Goal: Information Seeking & Learning: Check status

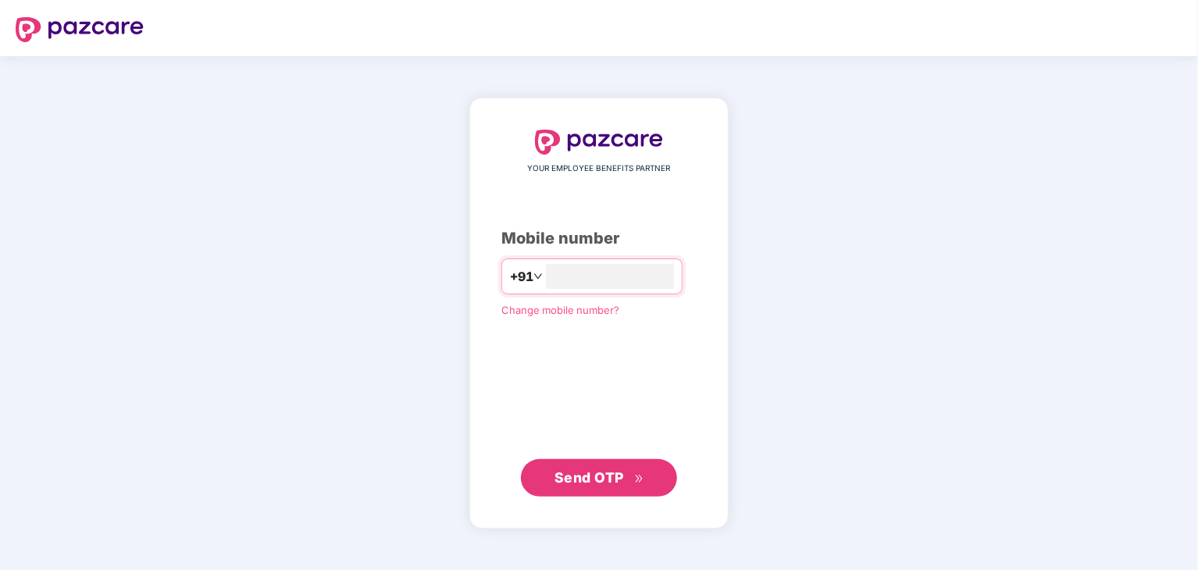
type input "**********"
click at [582, 485] on span "Send OTP" at bounding box center [599, 477] width 90 height 22
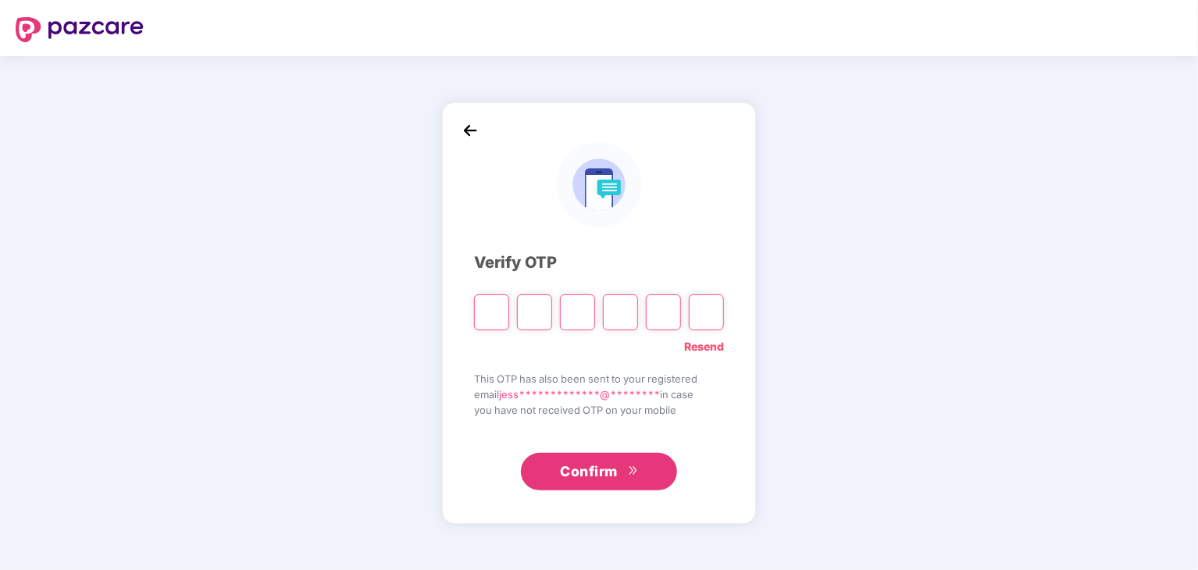
paste input "*"
type input "*"
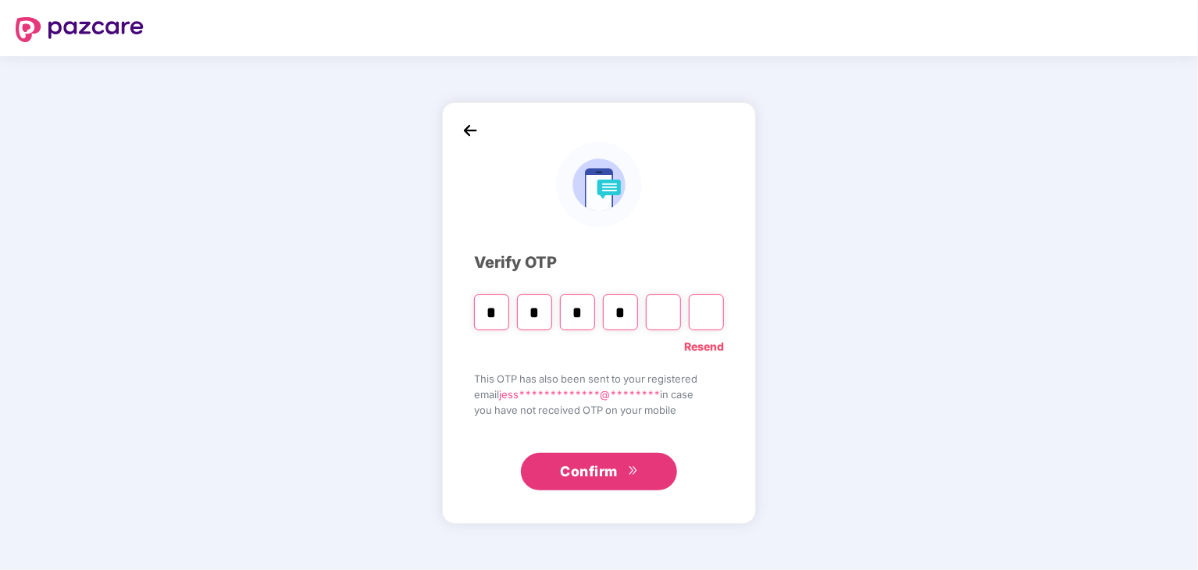
type input "*"
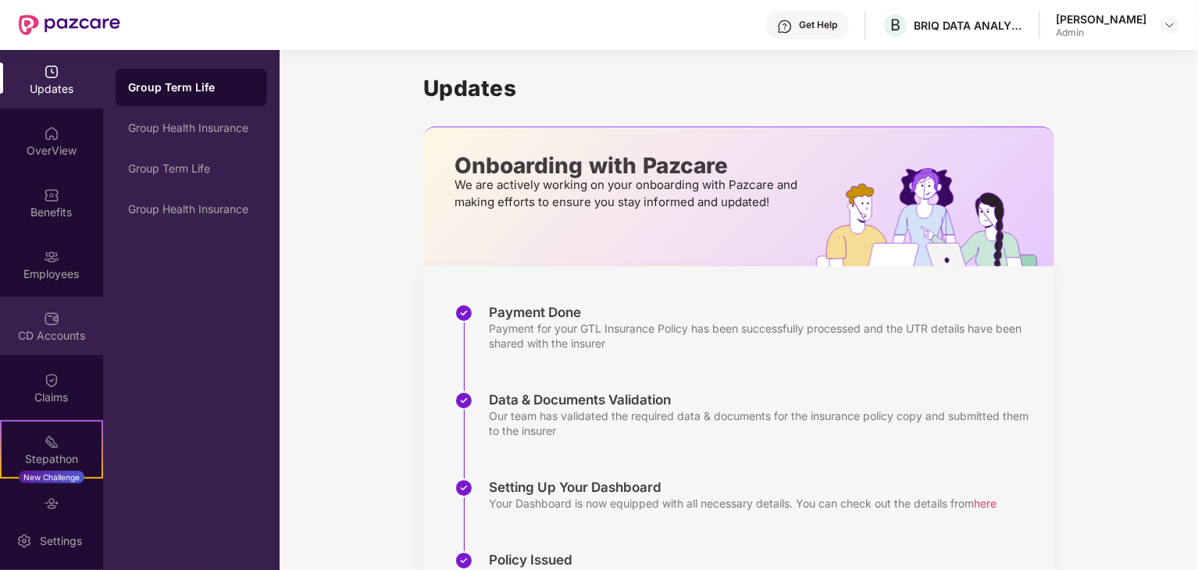
click at [51, 329] on div "CD Accounts" at bounding box center [51, 336] width 103 height 16
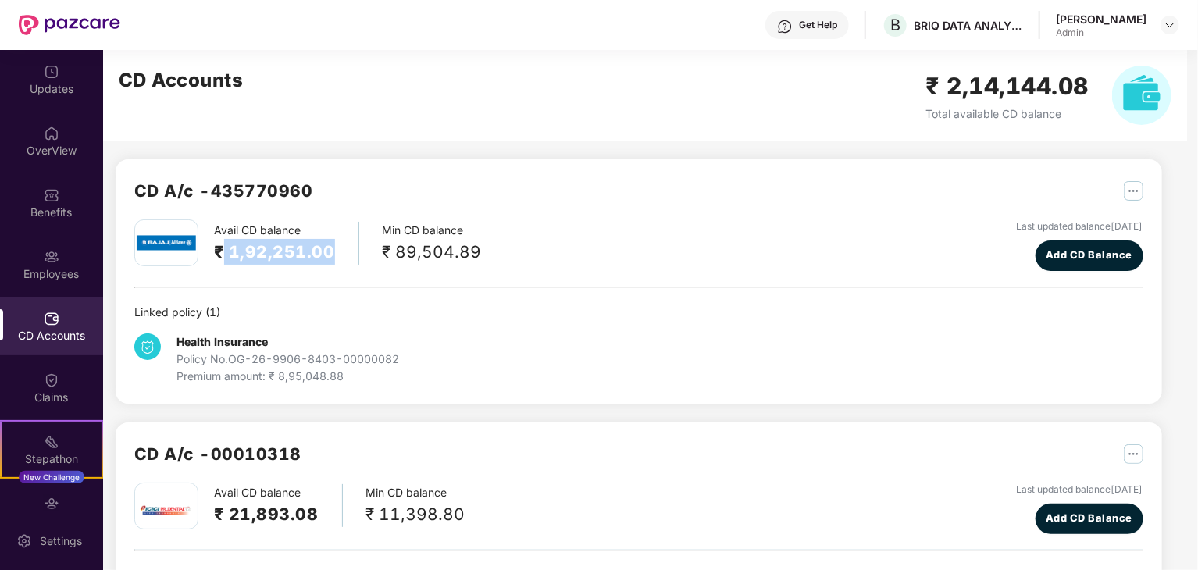
drag, startPoint x: 222, startPoint y: 247, endPoint x: 333, endPoint y: 244, distance: 110.9
click at [333, 244] on h2 "₹ 1,92,251.00" at bounding box center [274, 252] width 121 height 26
click at [761, 333] on div "Health Insurance Policy No. OG-26-9906-8403-00000082 Premium amount: ₹ 8,95,048…" at bounding box center [638, 353] width 1009 height 64
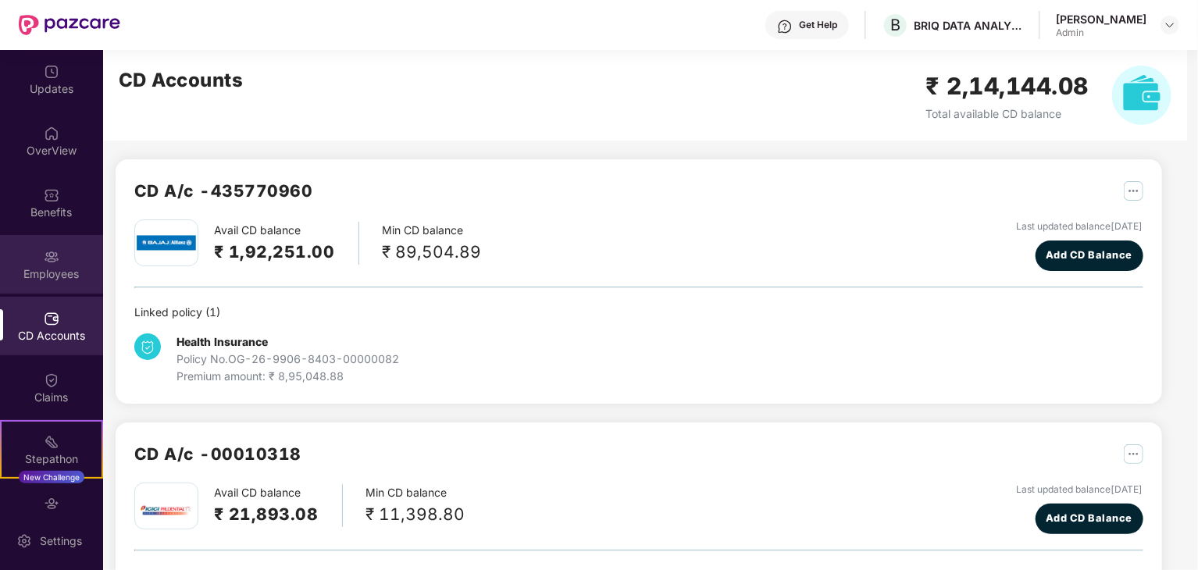
click at [31, 265] on div "Employees" at bounding box center [51, 264] width 103 height 59
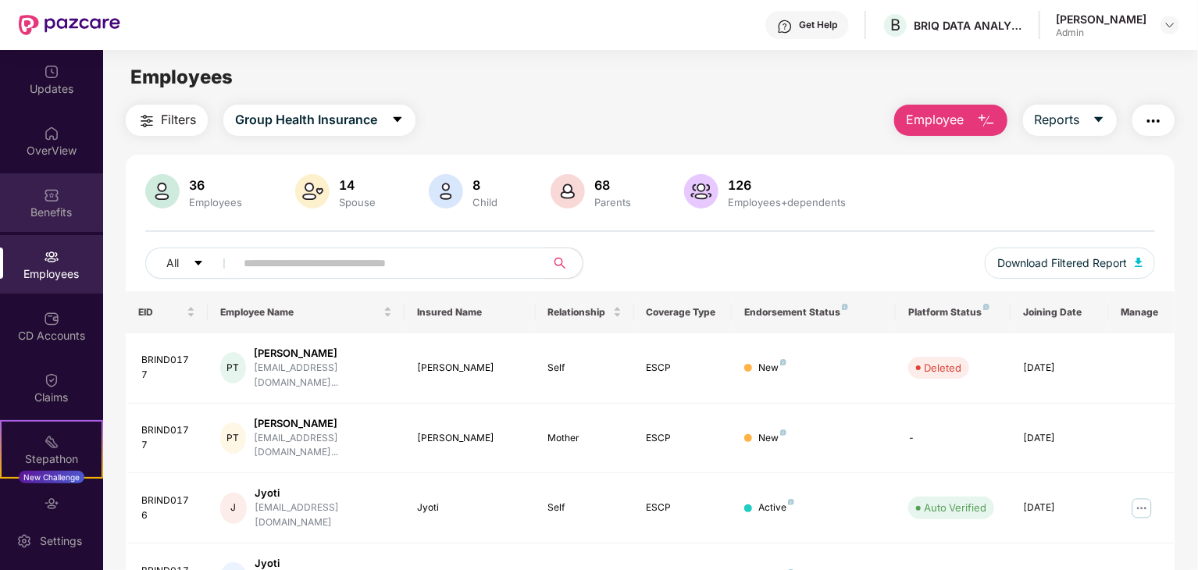
click at [47, 187] on img at bounding box center [52, 195] width 16 height 16
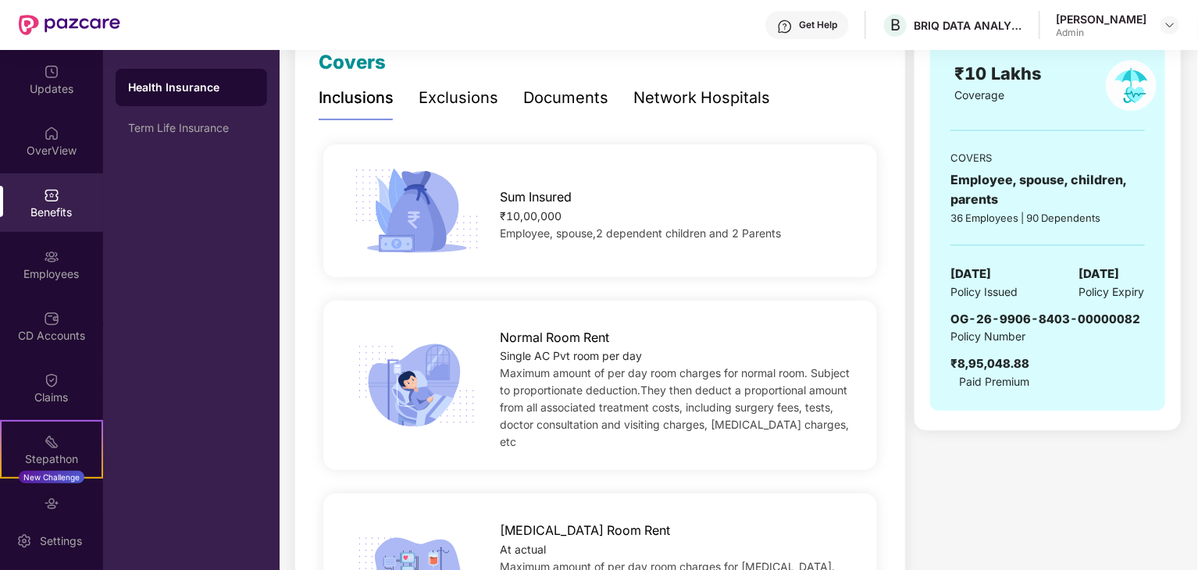
scroll to position [234, 0]
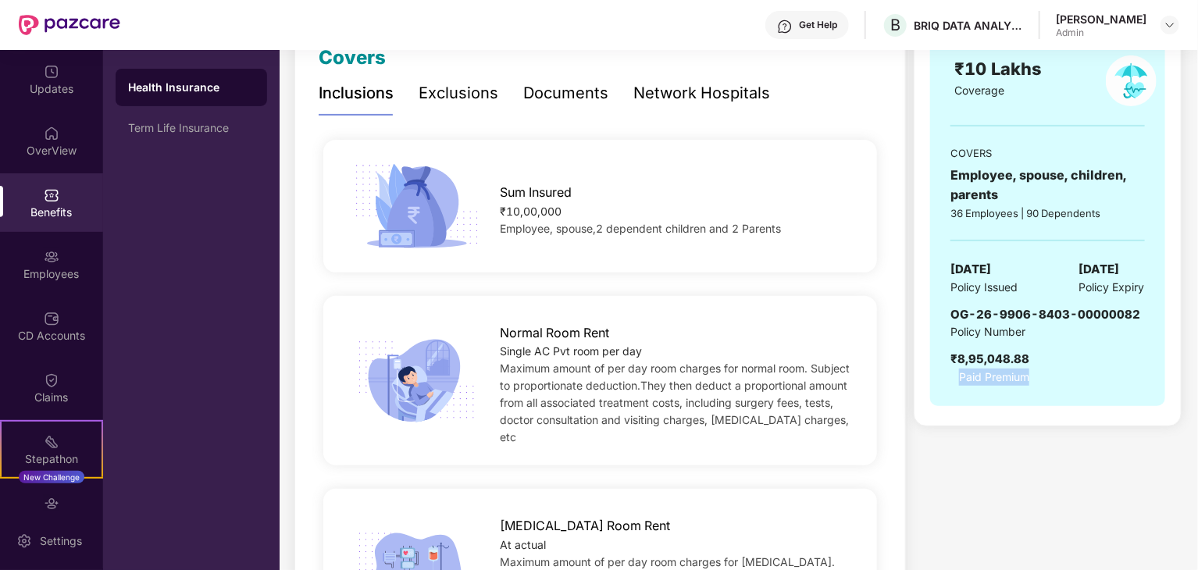
drag, startPoint x: 958, startPoint y: 376, endPoint x: 1053, endPoint y: 377, distance: 95.3
click at [1053, 377] on div "OG-26-9906-8403-00000082 Policy Number ₹8,95,048.88 Paid Premium" at bounding box center [1047, 345] width 194 height 80
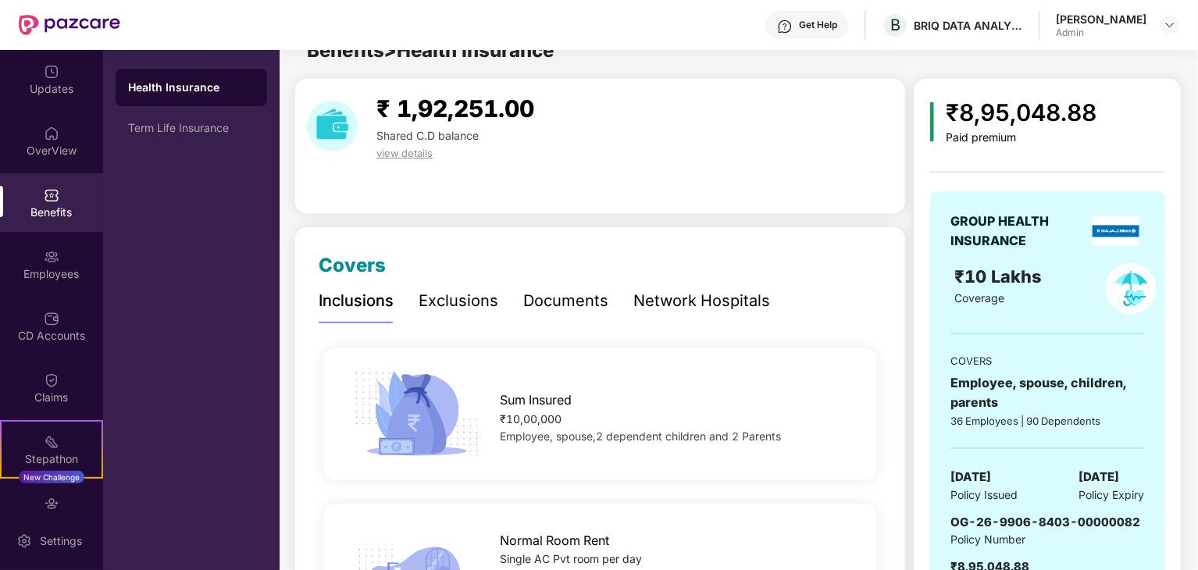
scroll to position [0, 0]
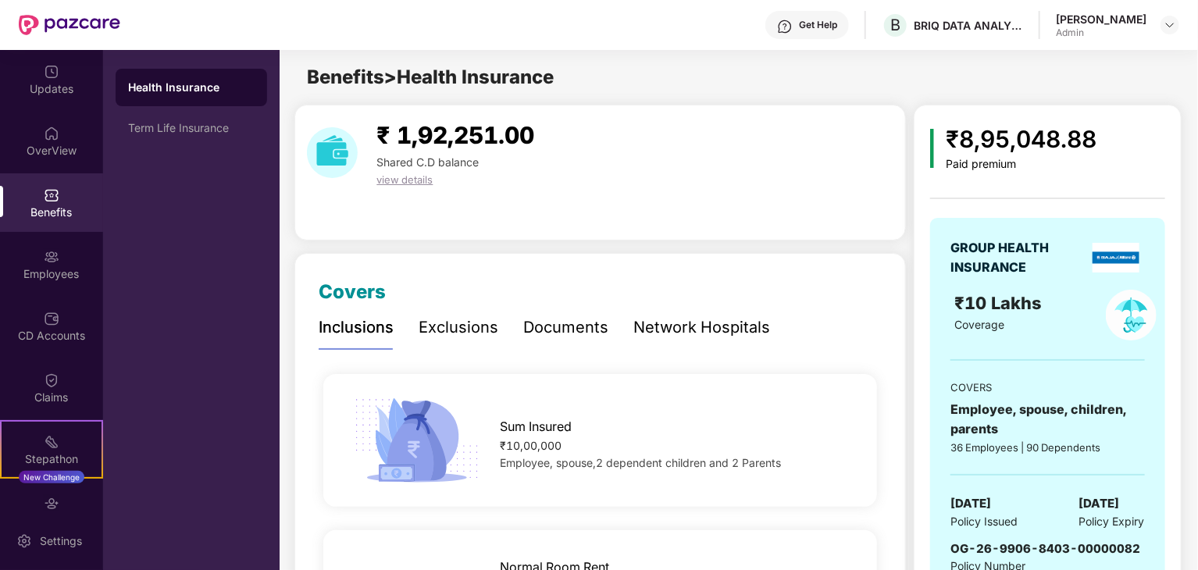
drag, startPoint x: 1031, startPoint y: 164, endPoint x: 945, endPoint y: 162, distance: 85.9
click at [945, 166] on div "₹8,95,048.88 Paid premium" at bounding box center [1047, 146] width 234 height 50
click at [1006, 322] on div "Coverage" at bounding box center [1016, 324] width 123 height 17
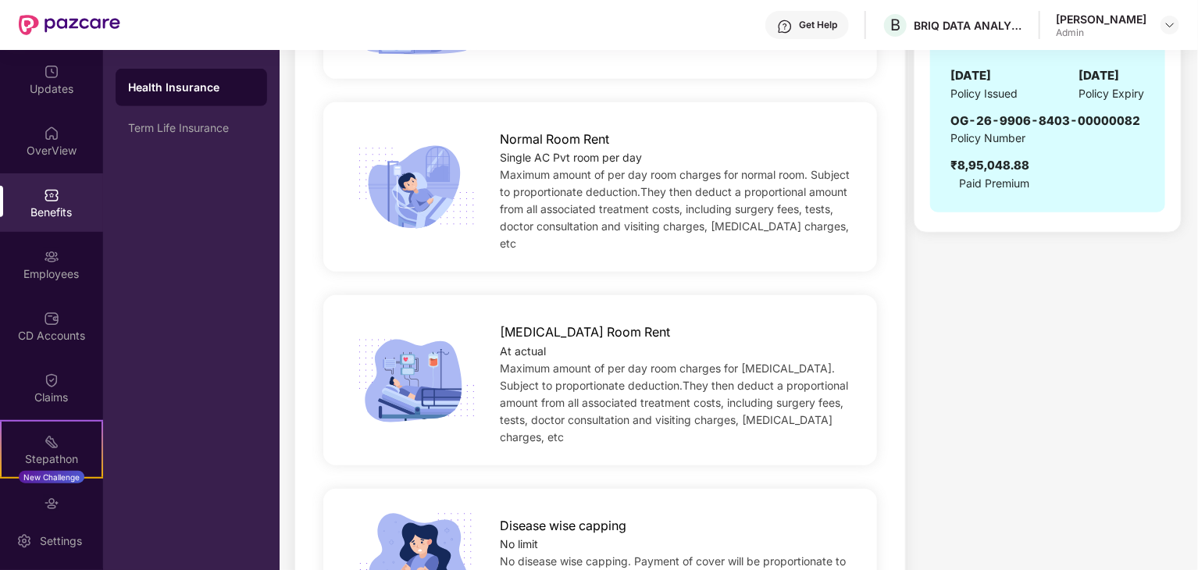
scroll to position [312, 0]
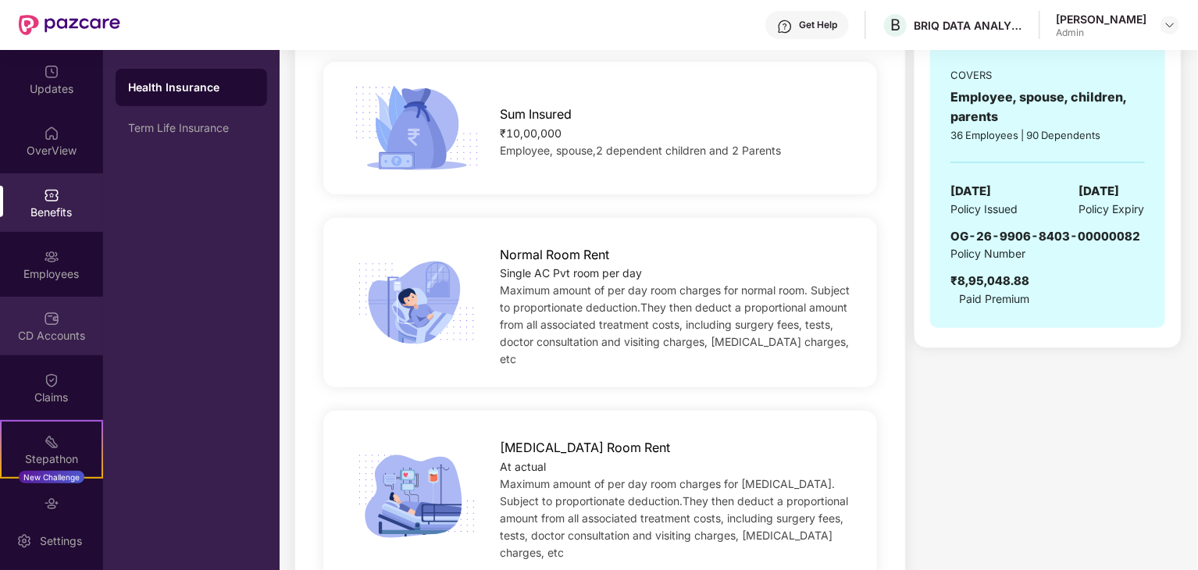
click at [55, 331] on div "CD Accounts" at bounding box center [51, 336] width 103 height 16
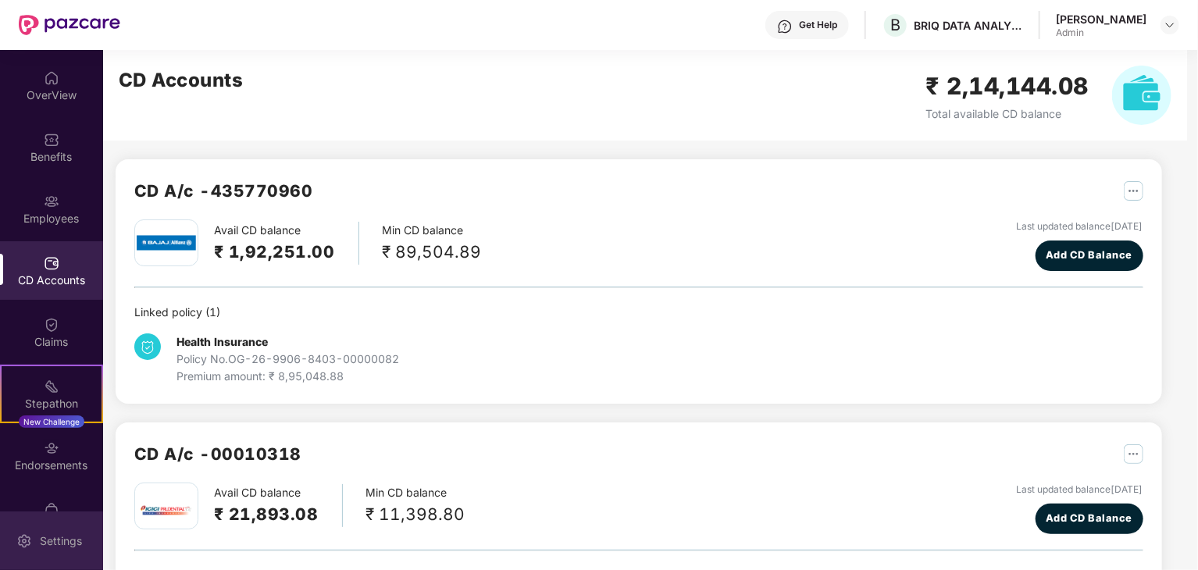
scroll to position [78, 0]
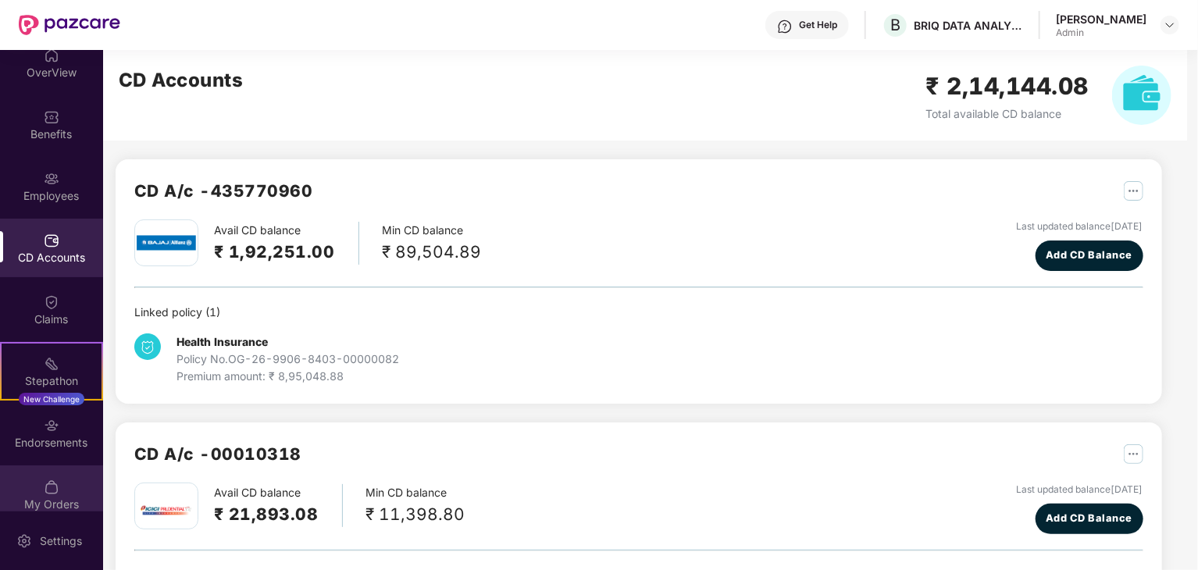
click at [56, 485] on div "My Orders" at bounding box center [51, 494] width 103 height 59
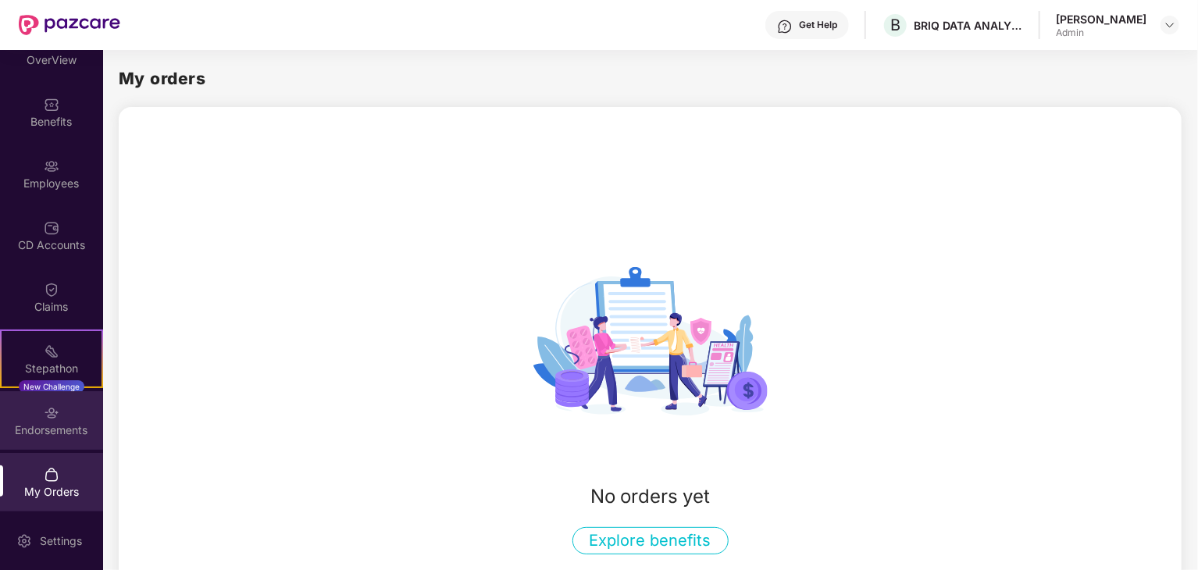
scroll to position [94, 0]
click at [53, 412] on img at bounding box center [52, 410] width 16 height 16
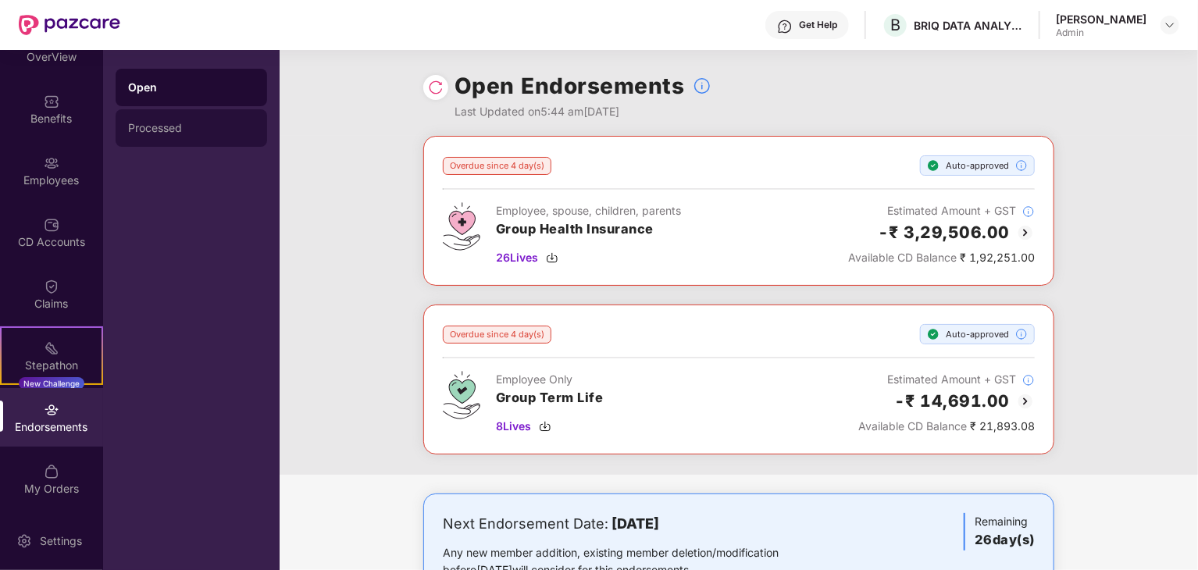
click at [149, 126] on div "Processed" at bounding box center [191, 128] width 126 height 12
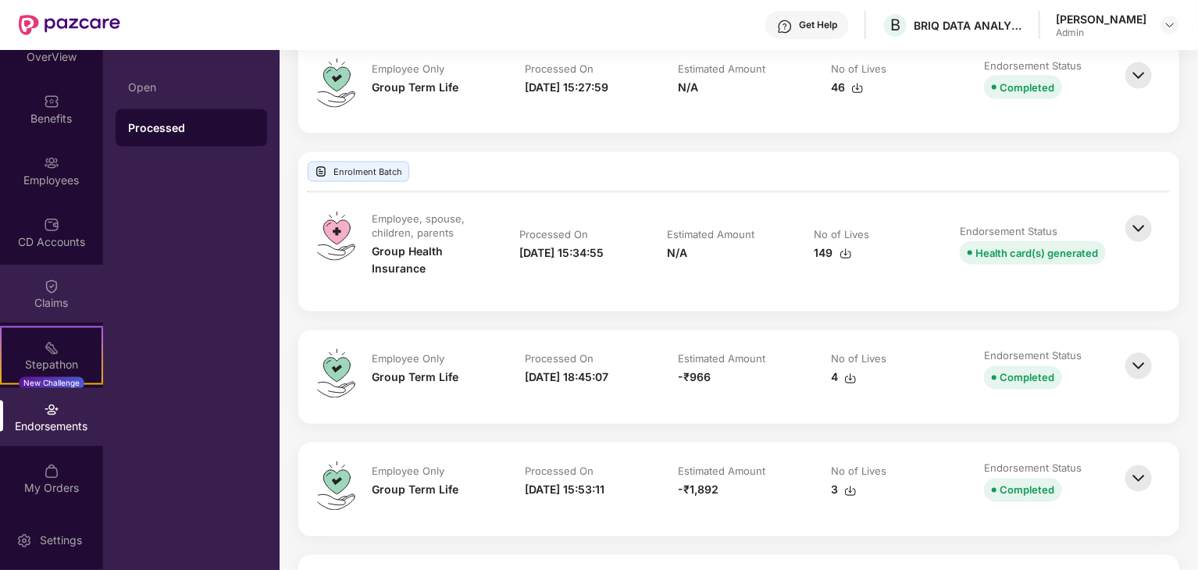
scroll to position [1249, 0]
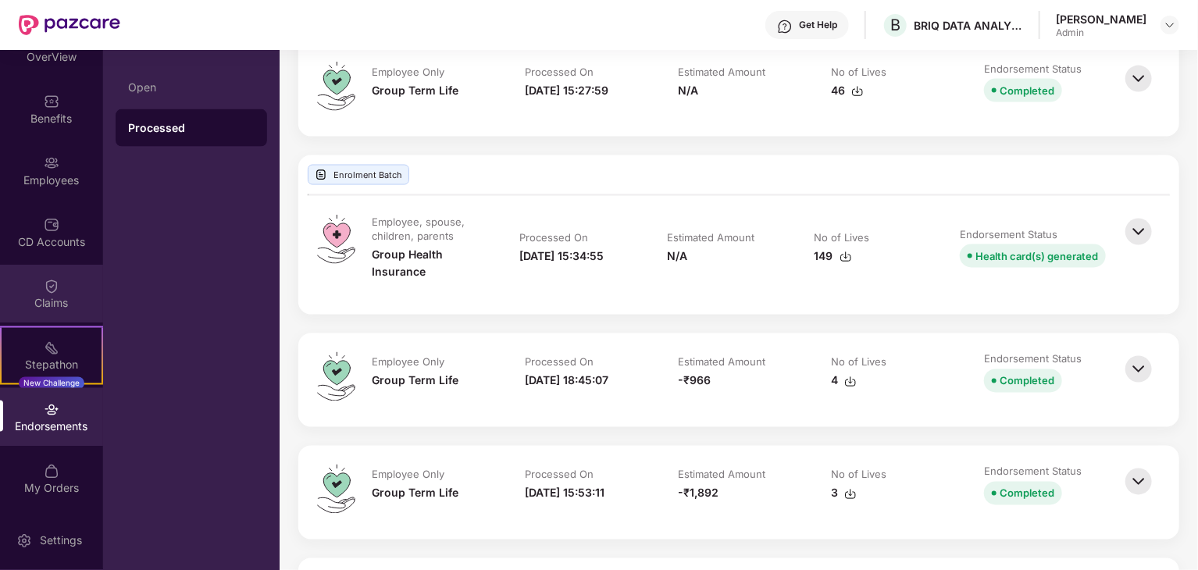
click at [56, 285] on div "Claims" at bounding box center [51, 294] width 103 height 59
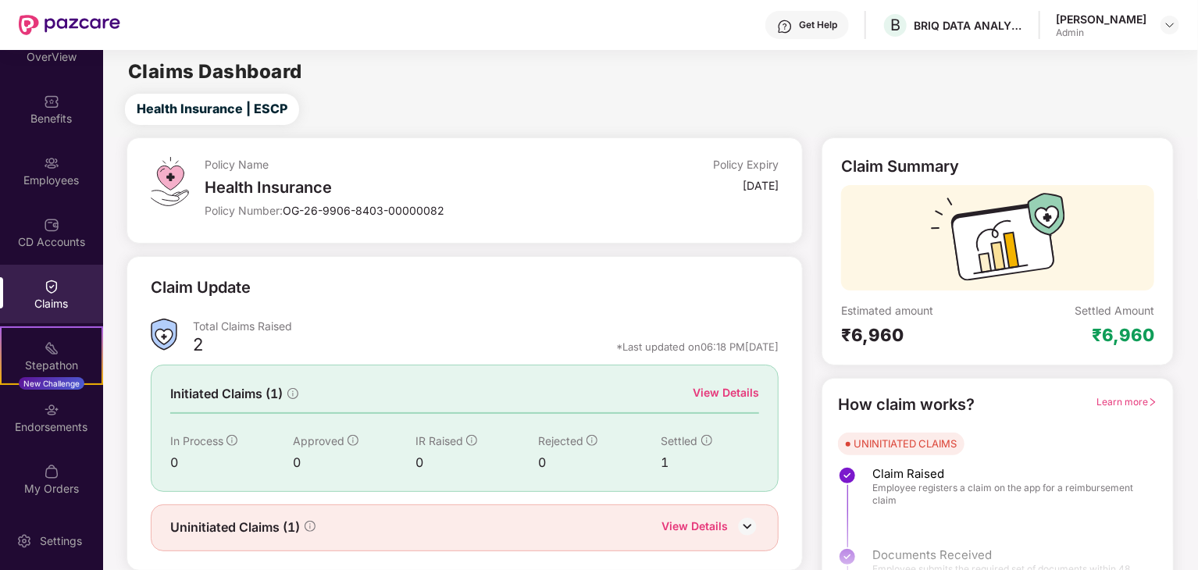
click at [64, 276] on div "Claims" at bounding box center [51, 294] width 103 height 59
click at [66, 223] on div "CD Accounts" at bounding box center [51, 232] width 103 height 59
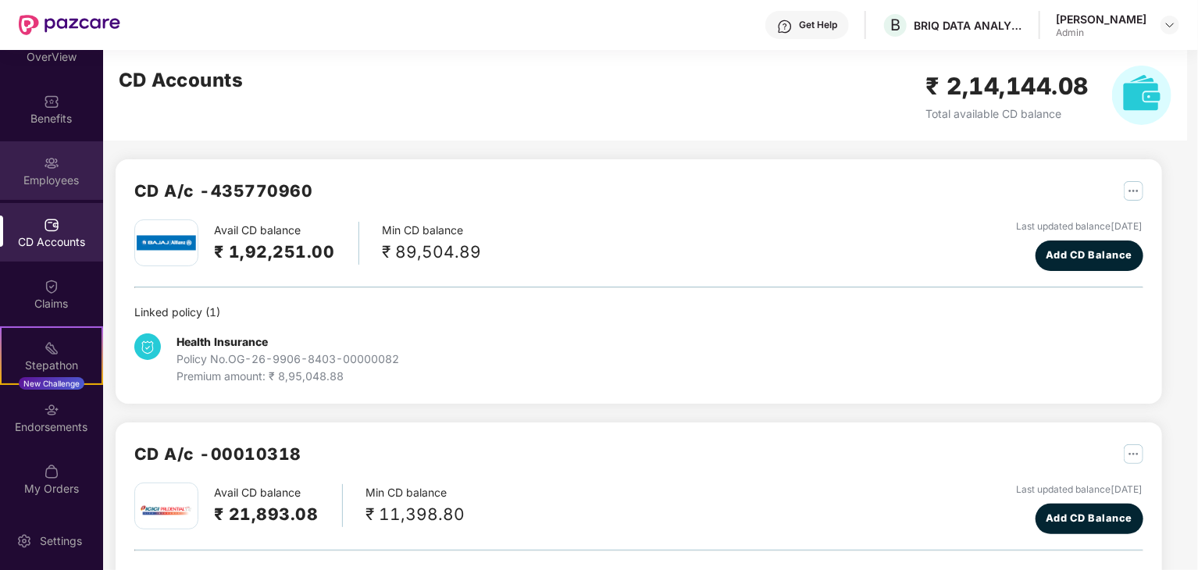
click at [42, 173] on div "Employees" at bounding box center [51, 181] width 103 height 16
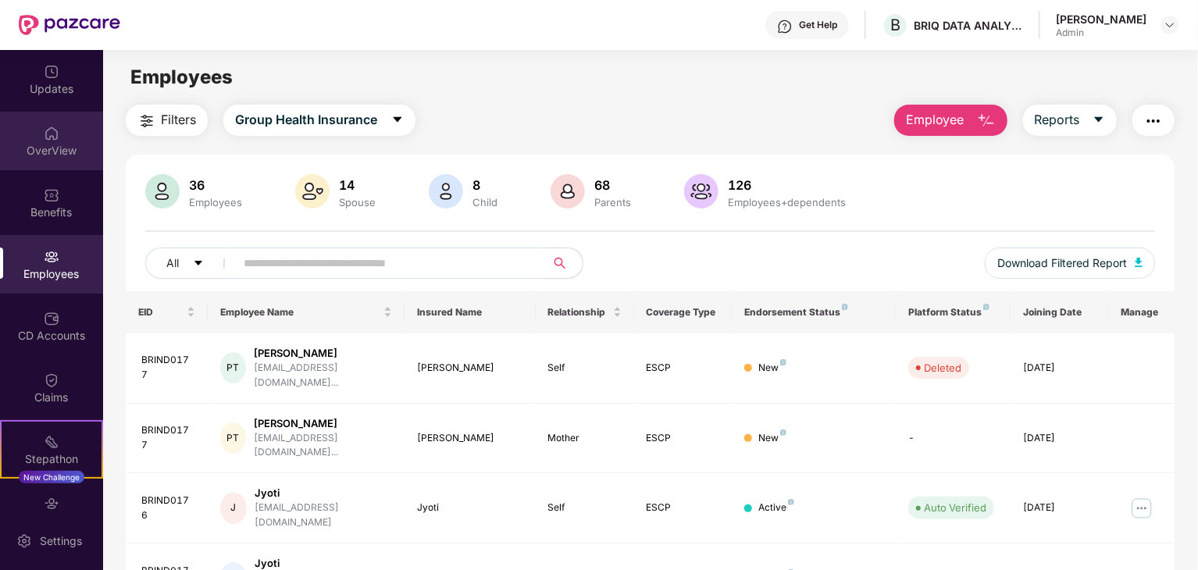
click at [41, 149] on div "OverView" at bounding box center [51, 151] width 103 height 16
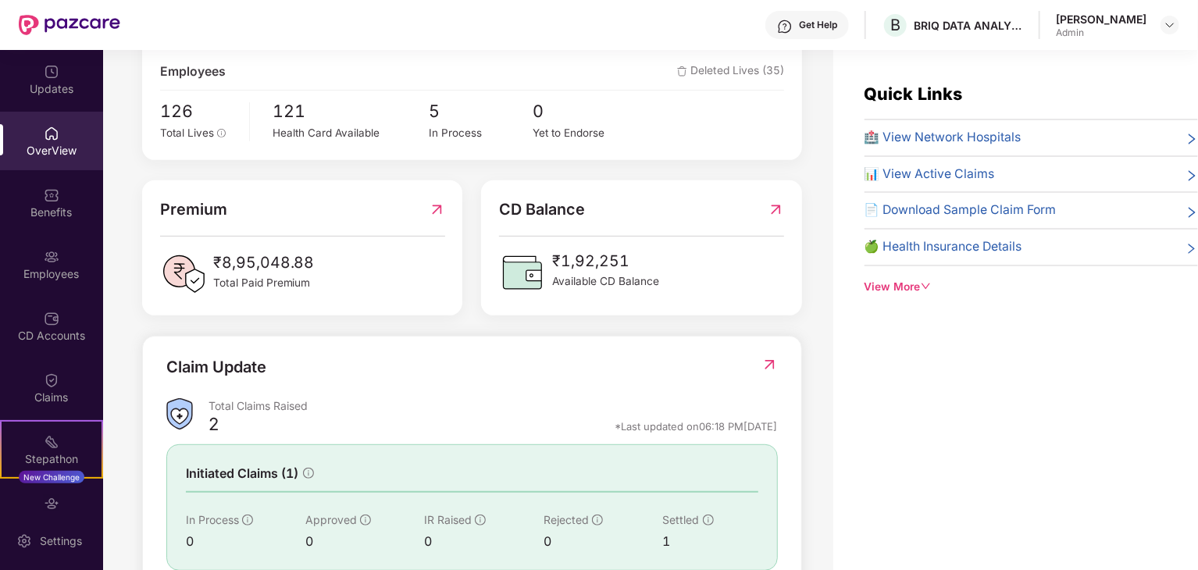
scroll to position [159, 0]
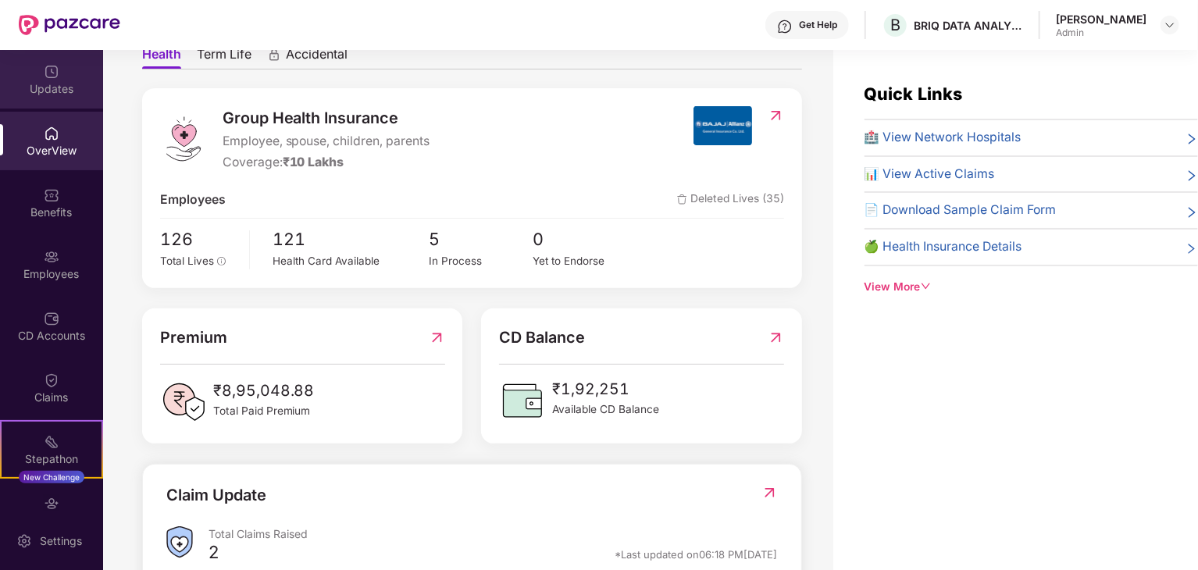
click at [42, 87] on div "Updates" at bounding box center [51, 89] width 103 height 16
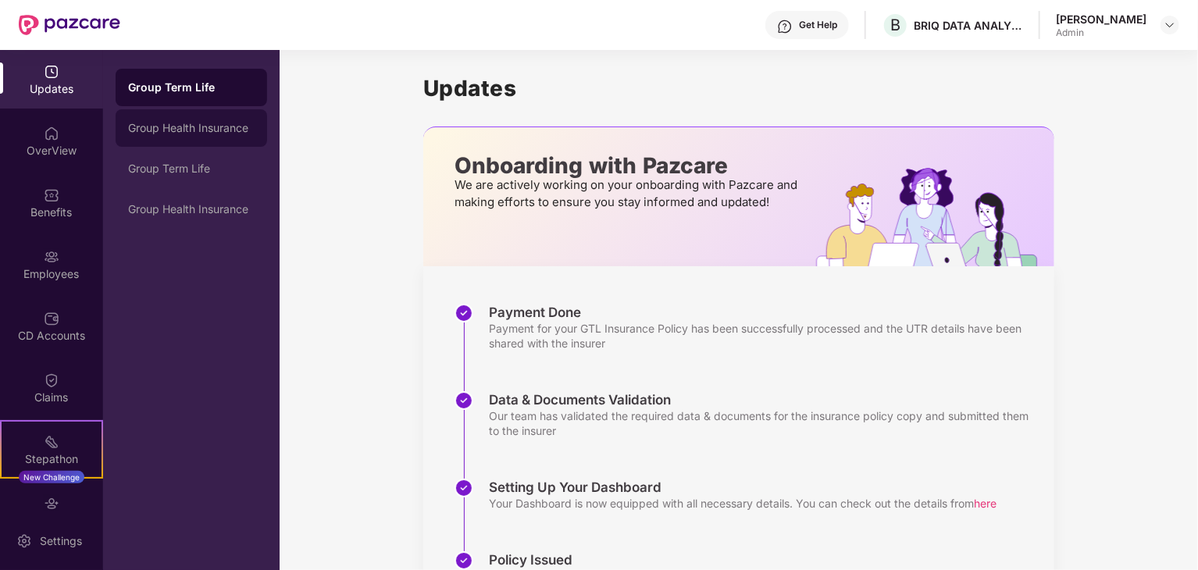
click at [223, 139] on div "Group Health Insurance" at bounding box center [191, 127] width 151 height 37
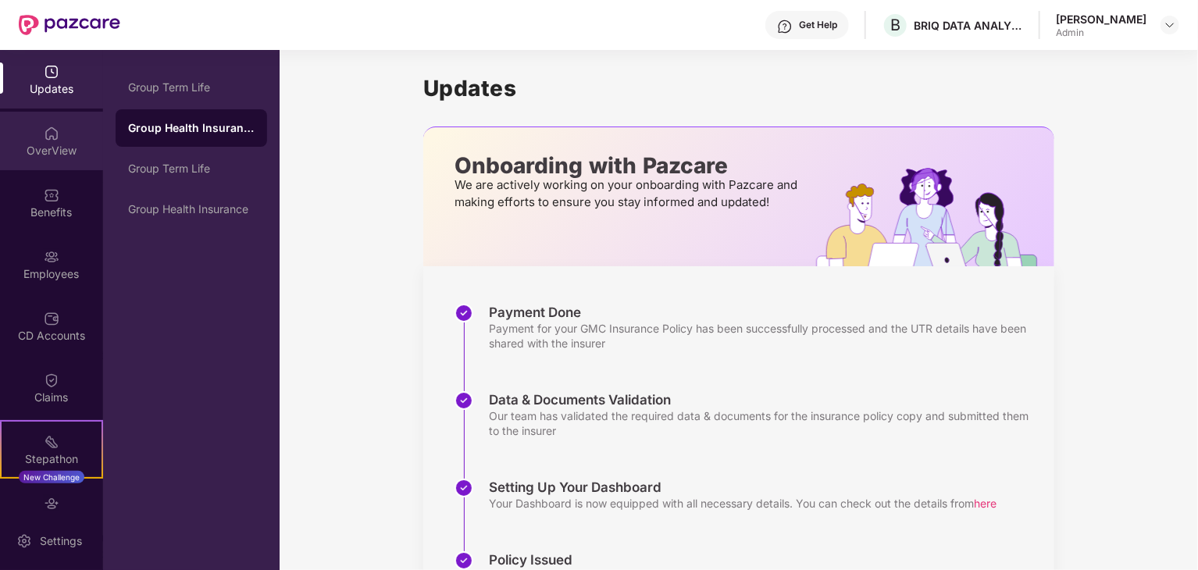
click at [59, 158] on div "OverView" at bounding box center [51, 141] width 103 height 59
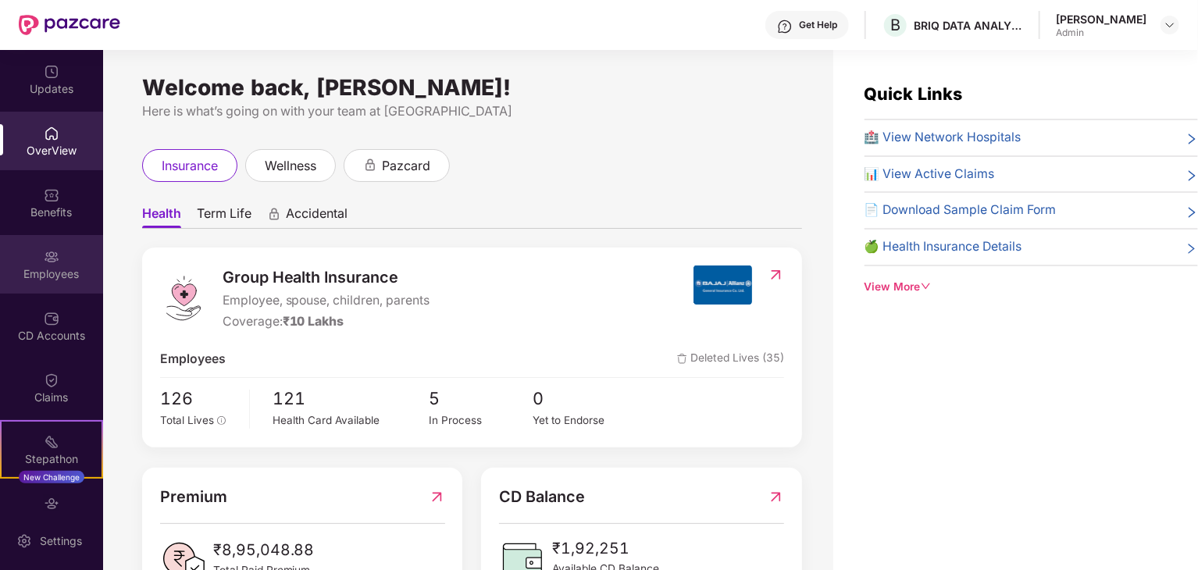
click at [44, 260] on img at bounding box center [52, 257] width 16 height 16
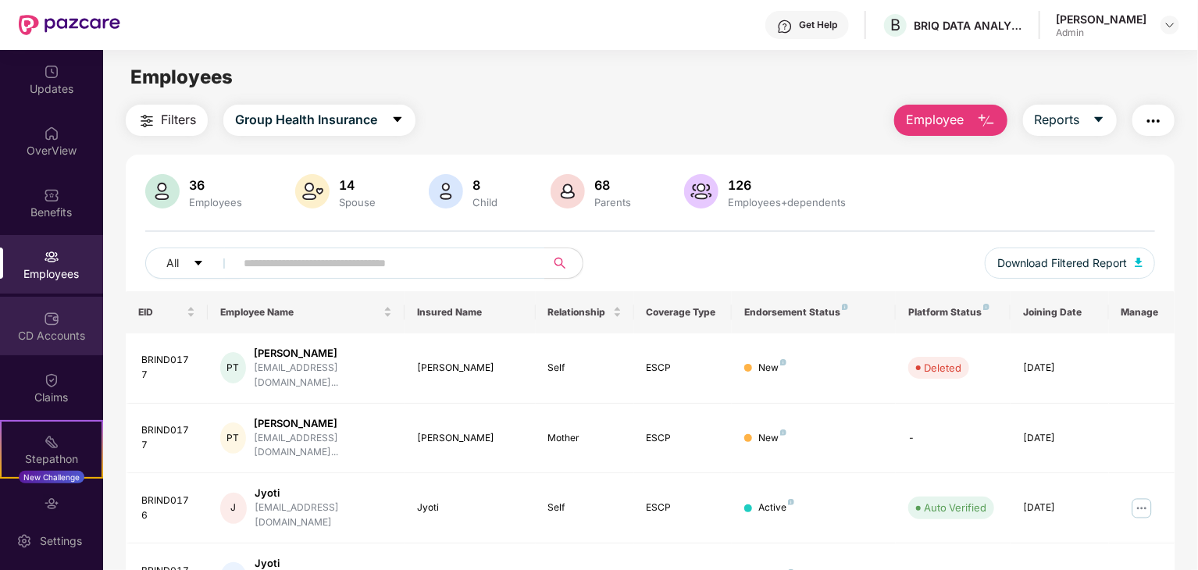
click at [33, 337] on div "CD Accounts" at bounding box center [51, 336] width 103 height 16
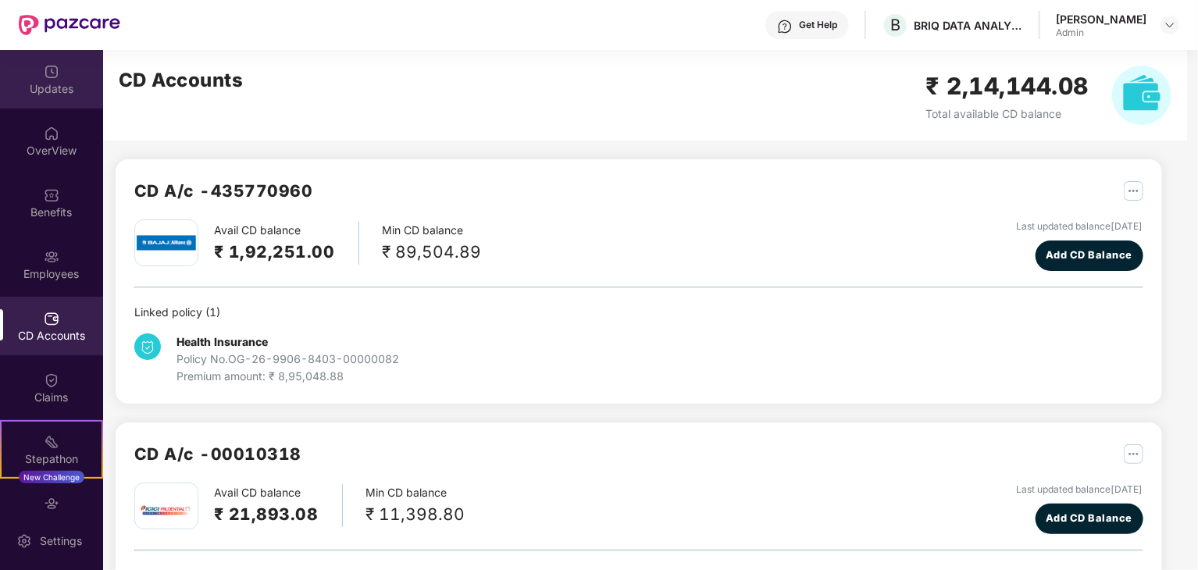
click at [64, 66] on div "Updates" at bounding box center [51, 79] width 103 height 59
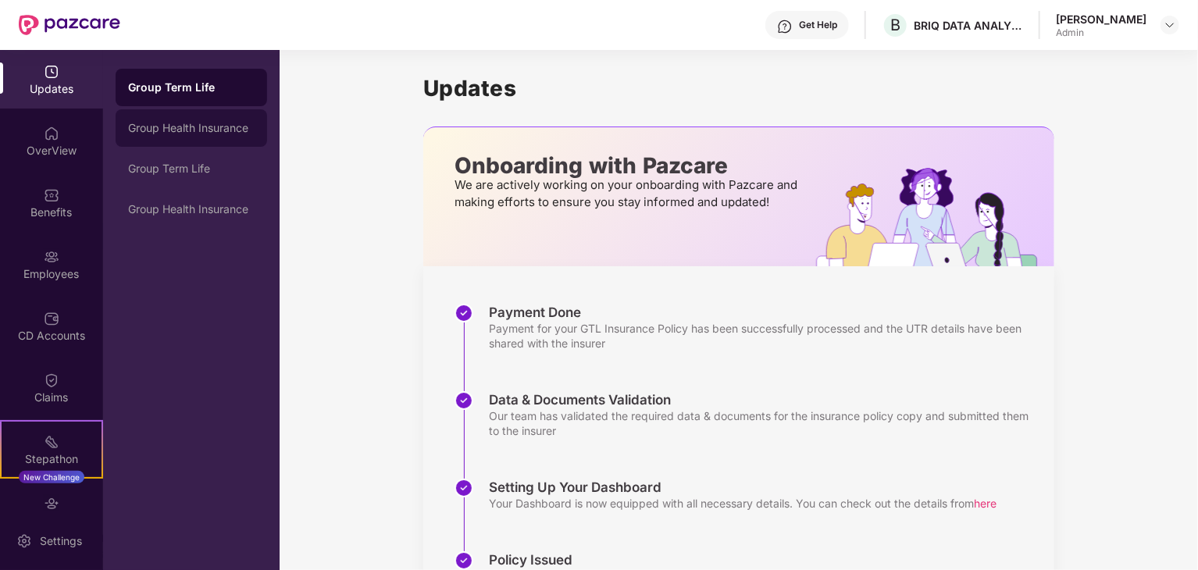
click at [187, 133] on div "Group Health Insurance" at bounding box center [191, 128] width 126 height 12
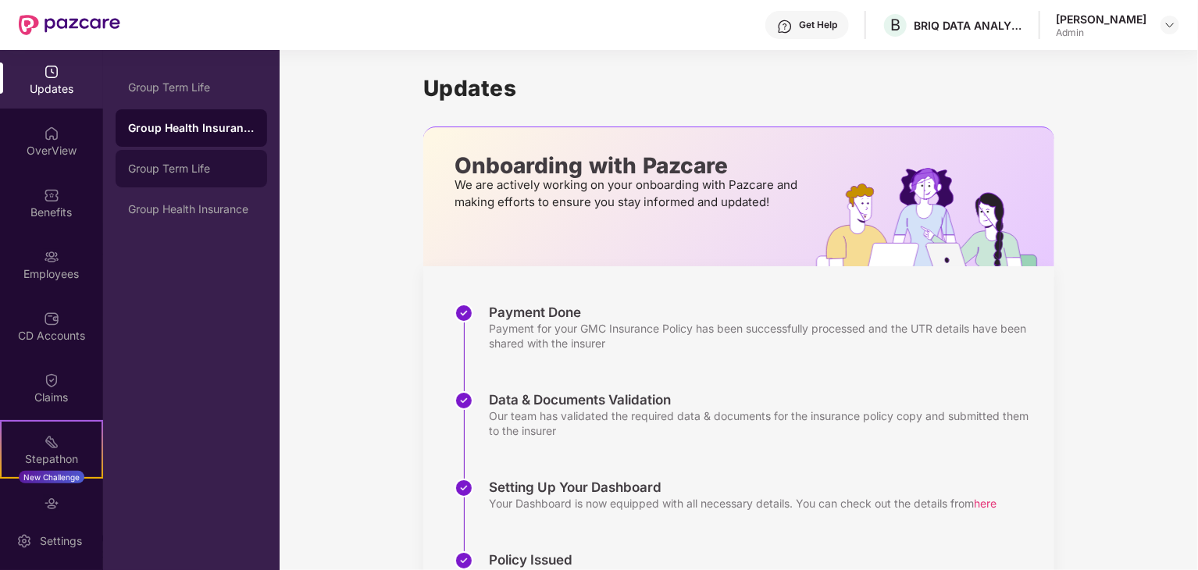
click at [187, 159] on div "Group Term Life" at bounding box center [191, 168] width 151 height 37
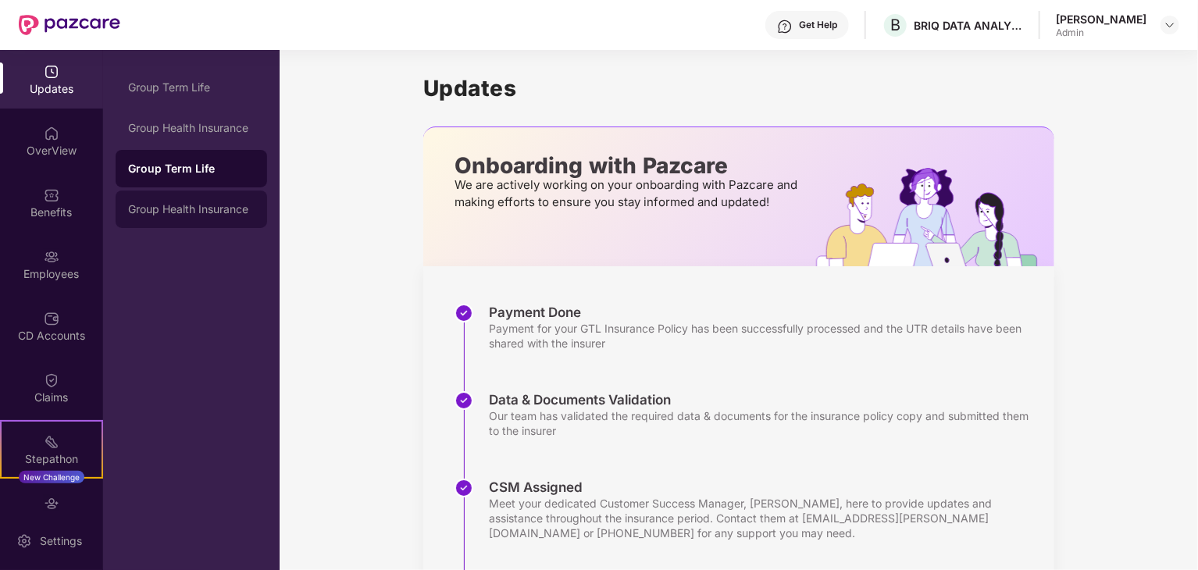
click at [196, 210] on div "Group Health Insurance" at bounding box center [191, 209] width 126 height 12
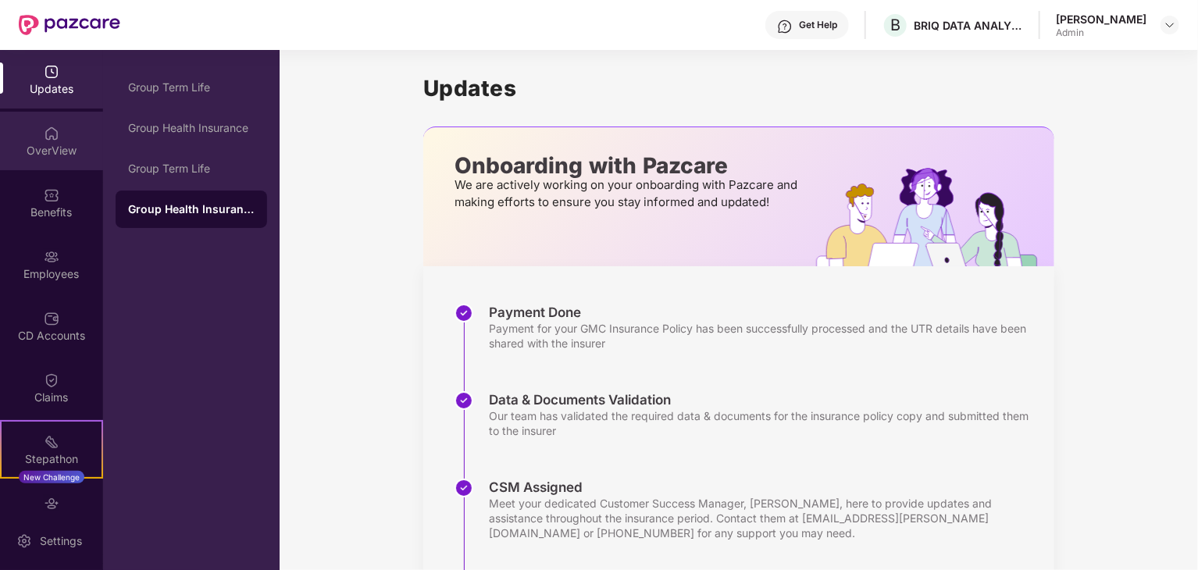
click at [53, 157] on div "OverView" at bounding box center [51, 151] width 103 height 16
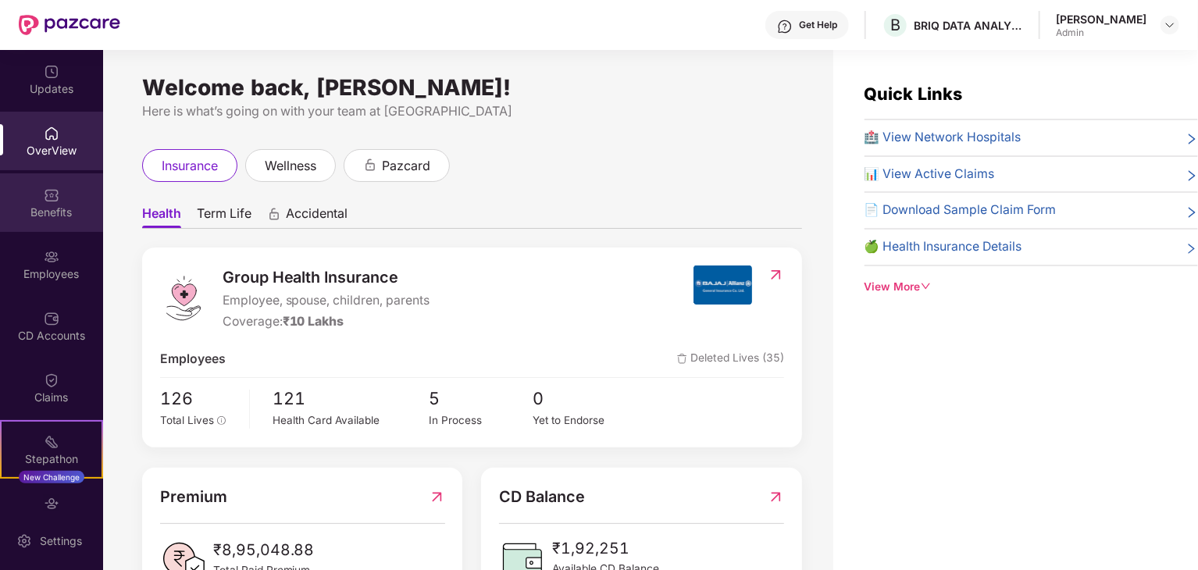
click at [59, 212] on div "Benefits" at bounding box center [51, 213] width 103 height 16
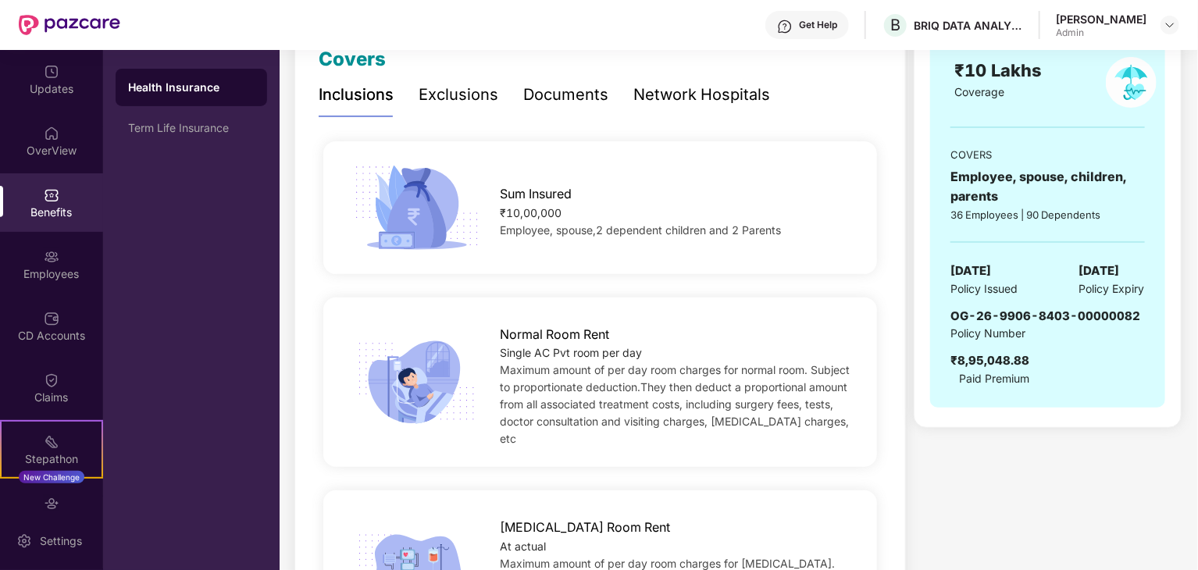
scroll to position [234, 0]
drag, startPoint x: 1077, startPoint y: 286, endPoint x: 1146, endPoint y: 289, distance: 69.6
click at [1146, 289] on div "GROUP HEALTH INSURANCE ₹10 Lakhs Coverage COVERS Employee, spouse, children, pa…" at bounding box center [1047, 195] width 234 height 422
click at [1112, 333] on div "Policy Number" at bounding box center [1045, 331] width 190 height 17
drag, startPoint x: 1042, startPoint y: 370, endPoint x: 952, endPoint y: 385, distance: 91.0
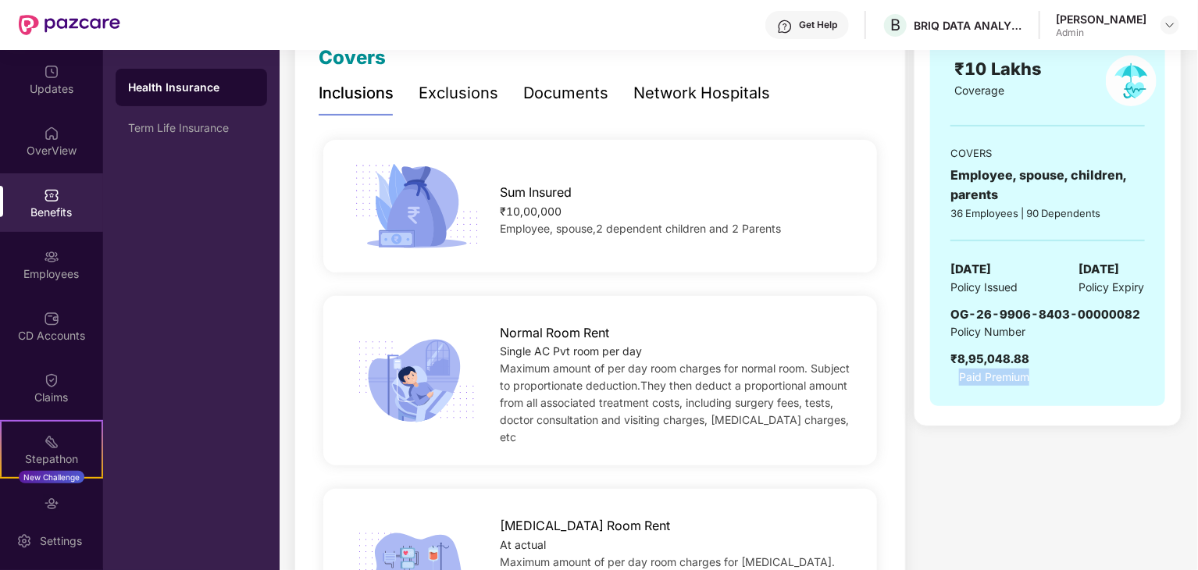
click at [952, 385] on div "GROUP HEALTH INSURANCE ₹10 Lakhs Coverage COVERS Employee, spouse, children, pa…" at bounding box center [1047, 195] width 234 height 422
click at [1098, 368] on div "OG-26-9906-8403-00000082 Policy Number ₹8,95,048.88 Paid Premium" at bounding box center [1047, 345] width 194 height 80
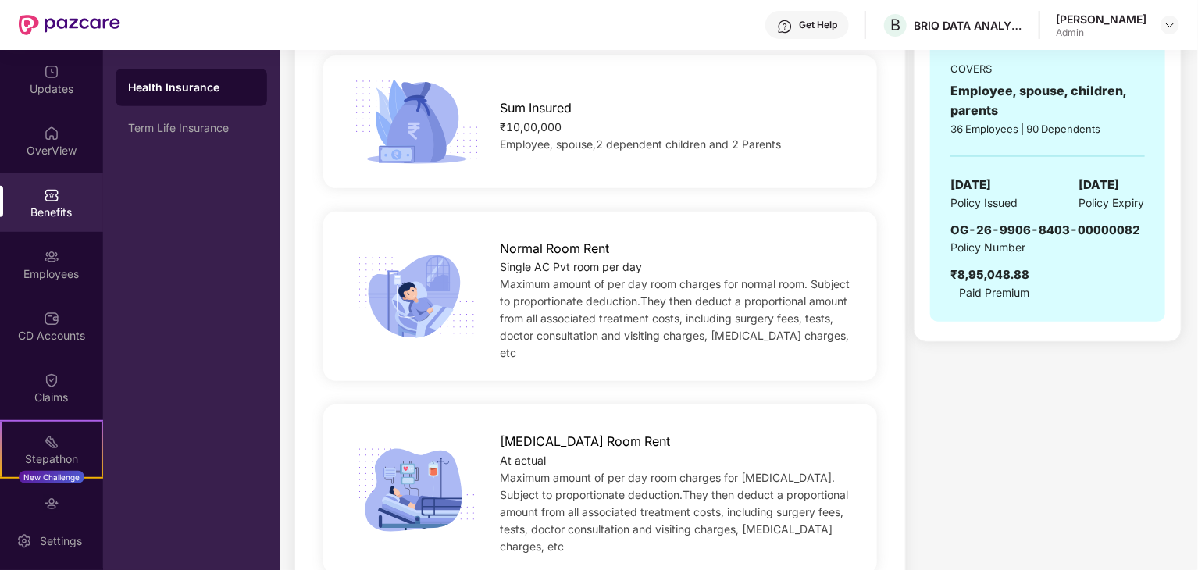
scroll to position [312, 0]
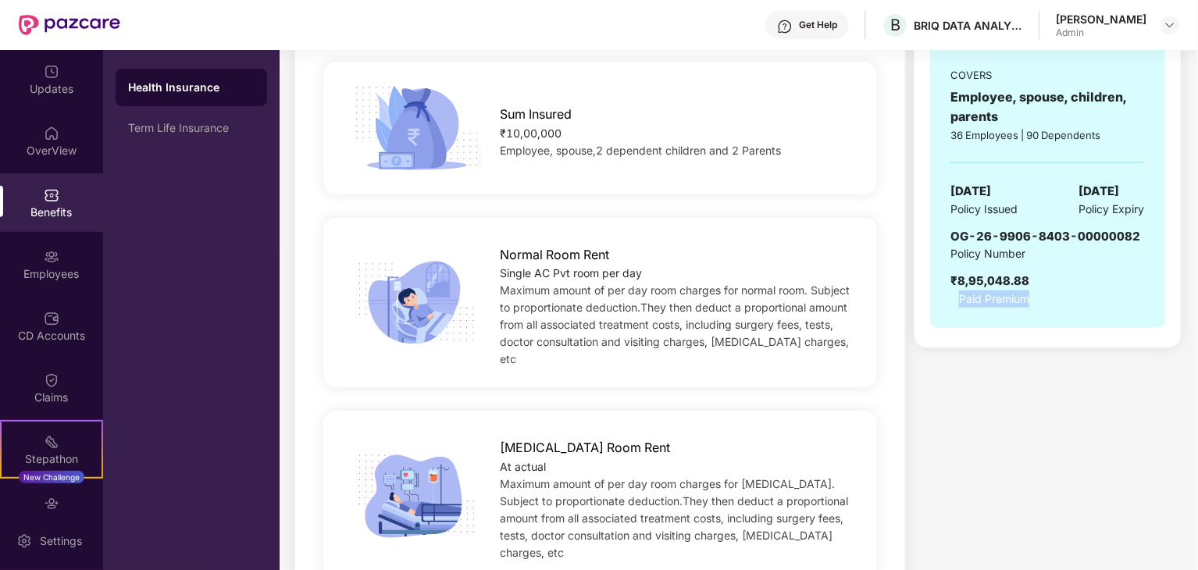
drag, startPoint x: 1045, startPoint y: 303, endPoint x: 958, endPoint y: 297, distance: 86.8
click at [958, 297] on div "OG-26-9906-8403-00000082 Policy Number ₹8,95,048.88 Paid Premium" at bounding box center [1047, 267] width 194 height 80
click at [42, 265] on div "Employees" at bounding box center [51, 264] width 103 height 59
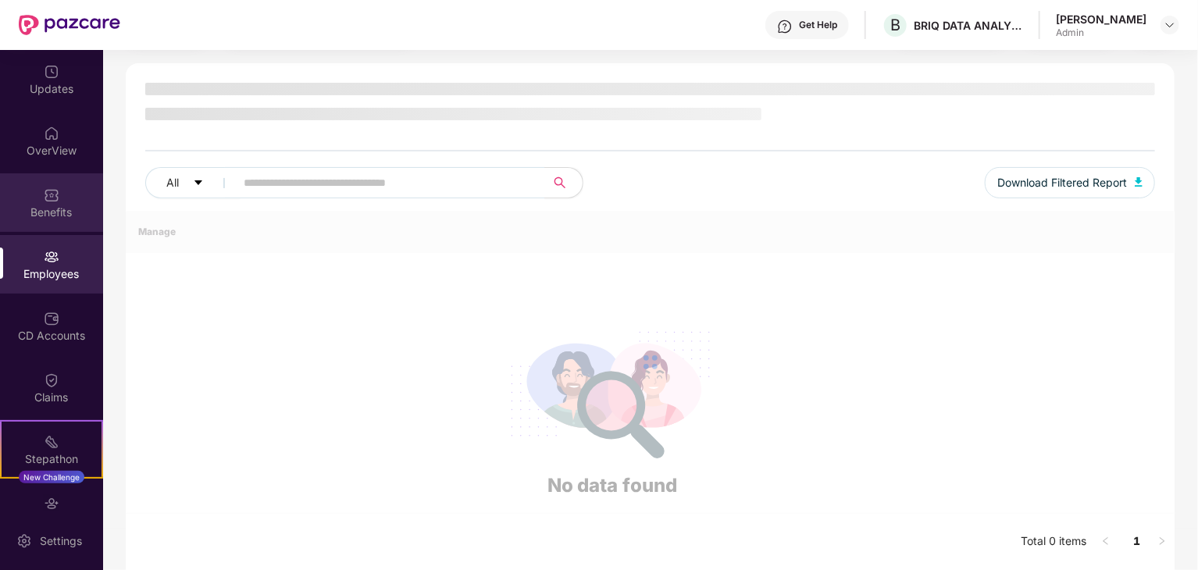
scroll to position [91, 0]
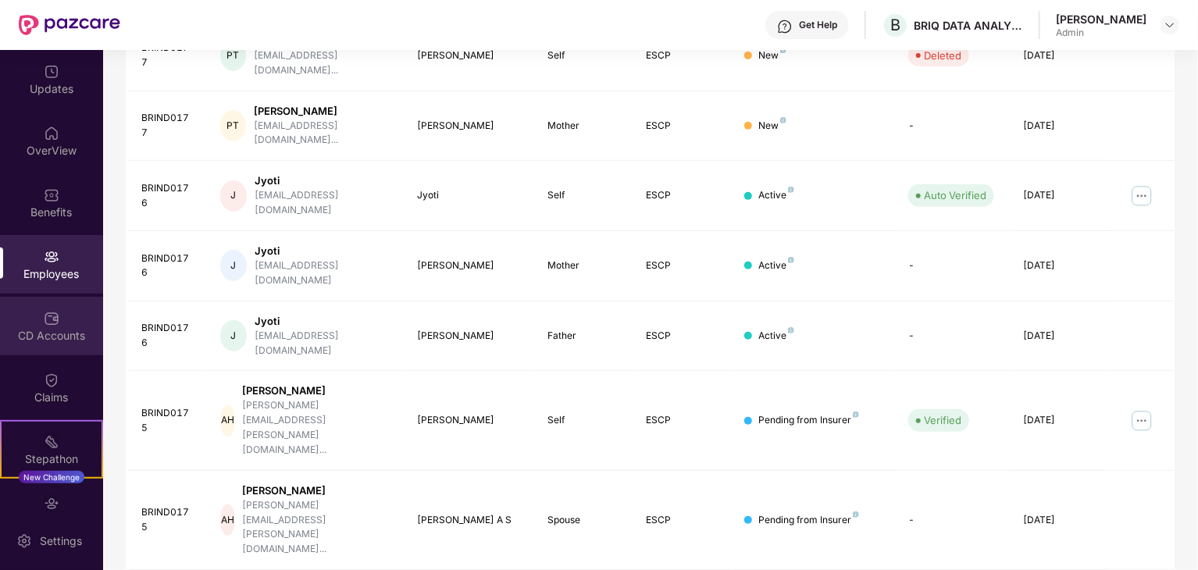
click at [48, 351] on div "CD Accounts" at bounding box center [51, 326] width 103 height 59
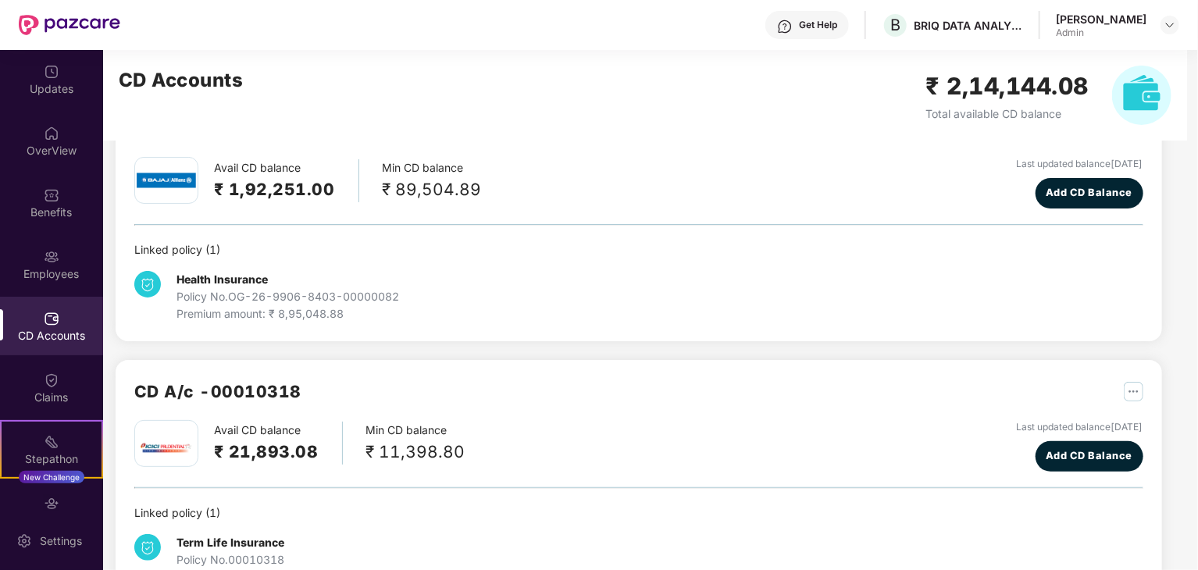
scroll to position [37, 0]
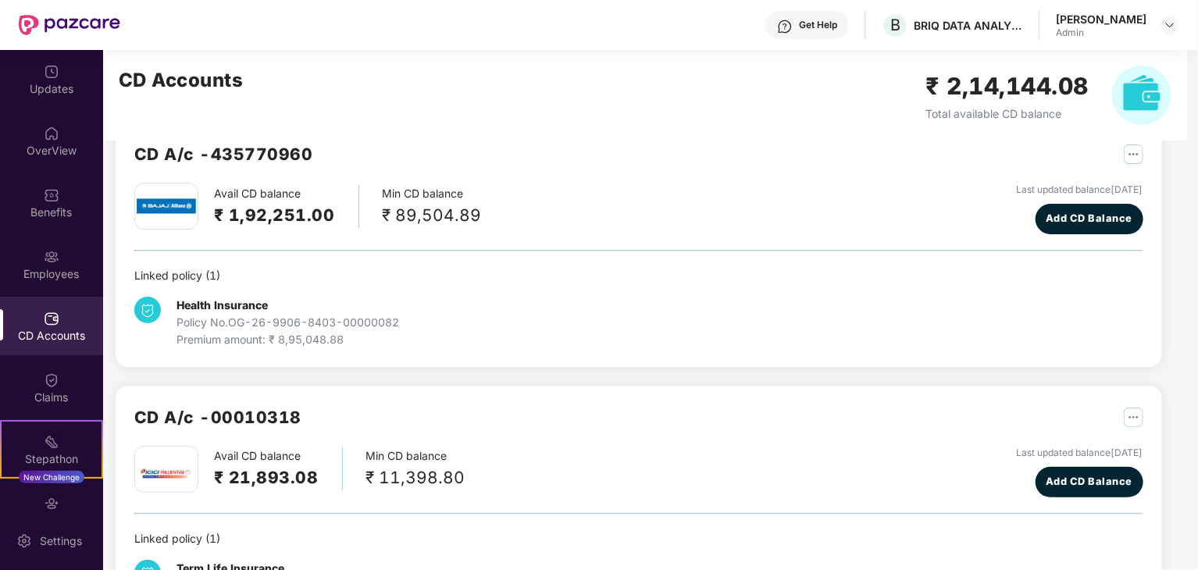
click at [660, 483] on div "Avail CD balance ₹ 21,893.08 Min CD balance ₹ 11,398.80 Last updated balance [D…" at bounding box center [638, 472] width 1009 height 52
